Goal: Find specific page/section: Find specific page/section

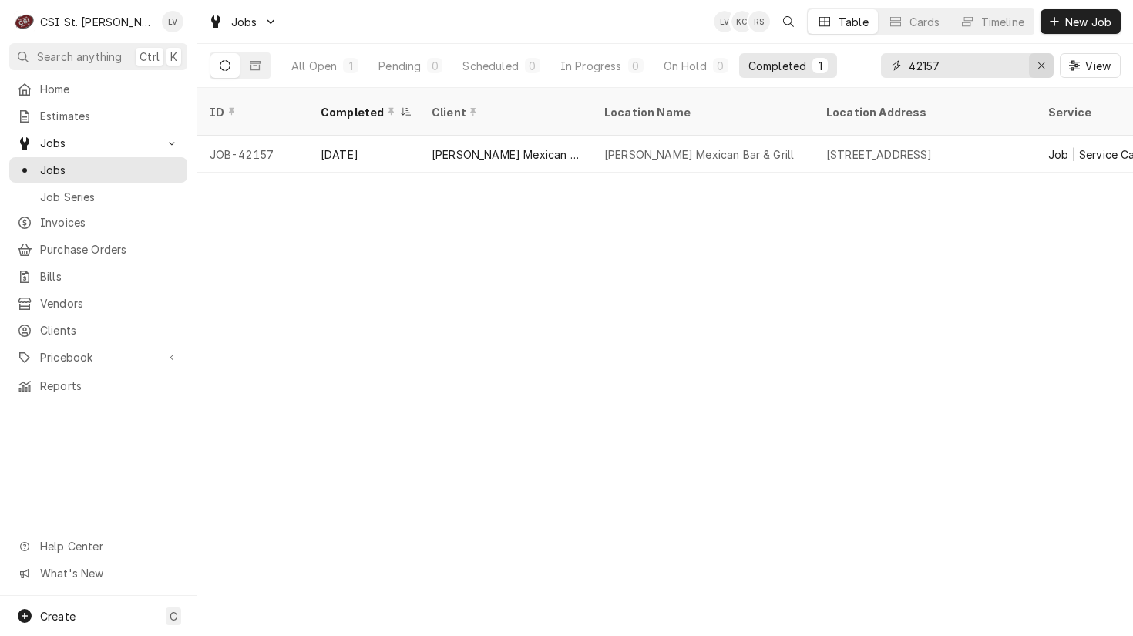
click at [1039, 62] on icon "Erase input" at bounding box center [1041, 65] width 8 height 11
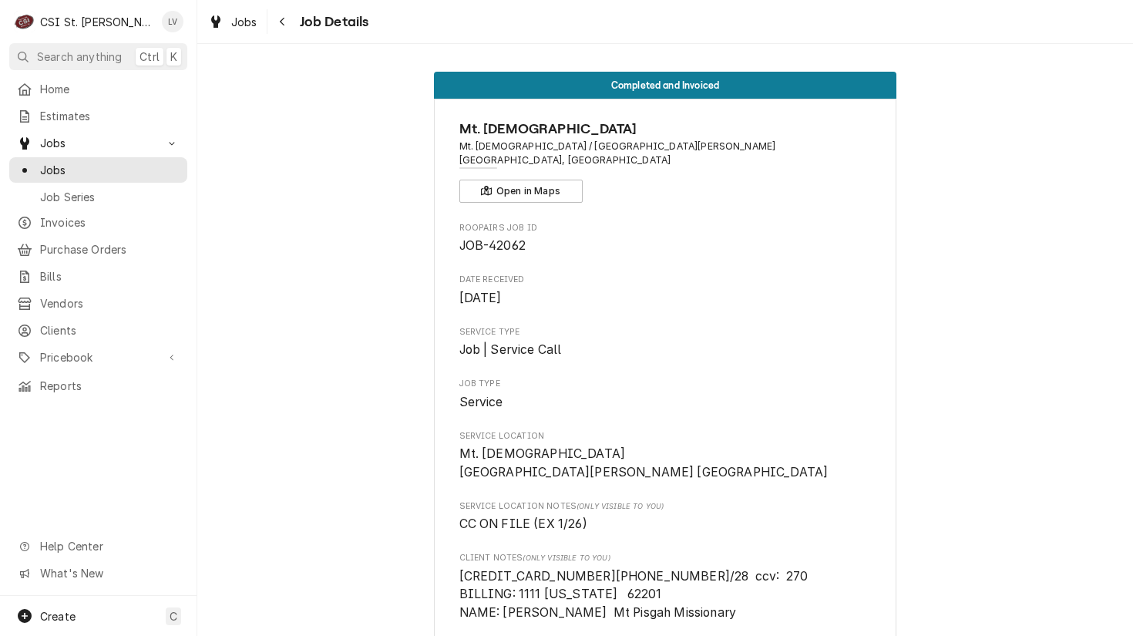
scroll to position [1727, 0]
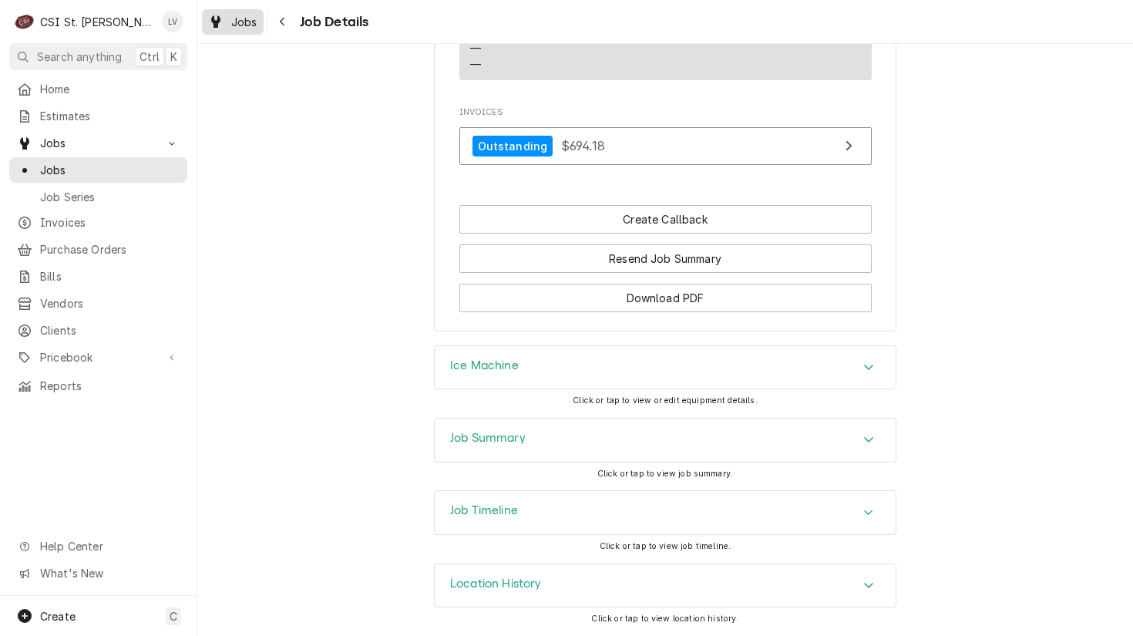
click at [241, 23] on span "Jobs" at bounding box center [244, 22] width 26 height 16
